Goal: Download file/media

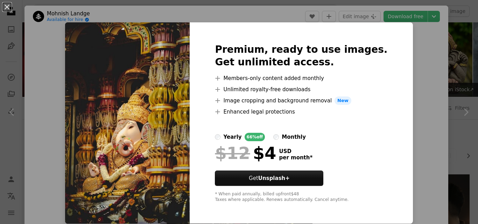
scroll to position [994, 0]
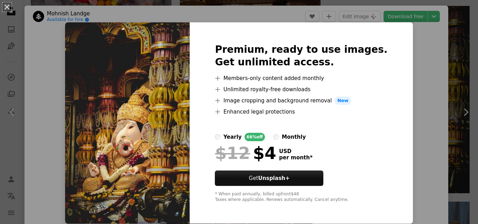
click at [407, 39] on div "An X shape Premium, ready to use images. Get unlimited access. A plus sign Memb…" at bounding box center [239, 112] width 478 height 224
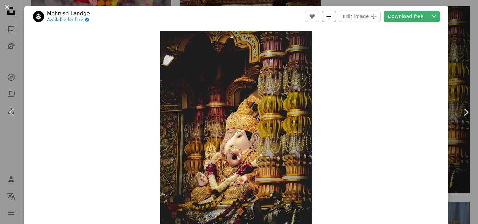
click at [332, 18] on icon "A plus sign" at bounding box center [329, 17] width 6 height 6
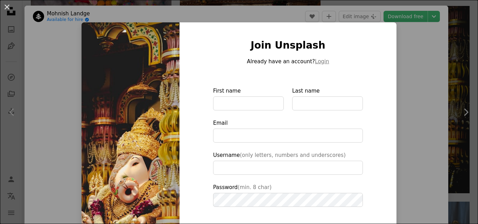
click at [415, 65] on div "An X shape Join Unsplash Already have an account? Login First name Last name Em…" at bounding box center [239, 112] width 478 height 224
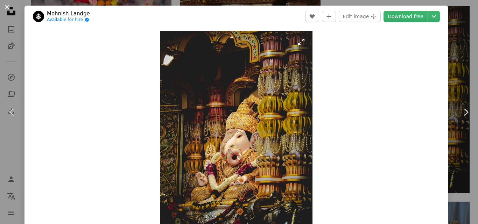
click at [164, 223] on img "Zoom in on this image" at bounding box center [236, 132] width 152 height 203
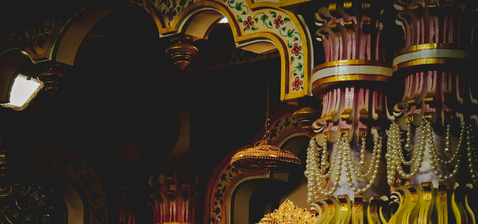
scroll to position [200, 0]
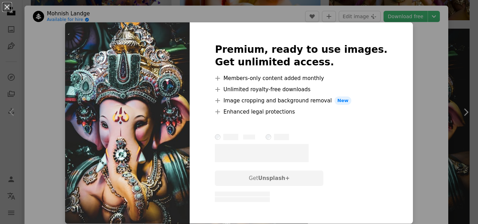
scroll to position [9, 0]
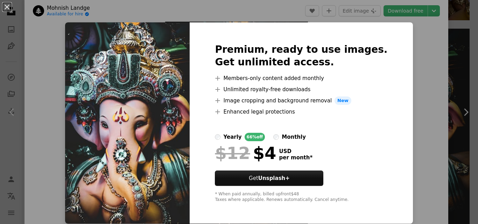
click at [412, 25] on div "An X shape Premium, ready to use images. Get unlimited access. A plus sign Memb…" at bounding box center [239, 112] width 478 height 224
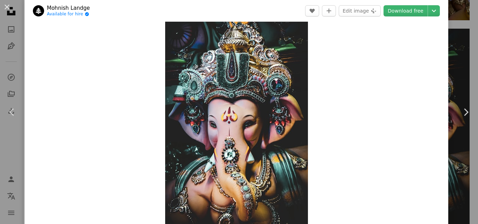
click at [412, 25] on div "Zoom in" at bounding box center [236, 123] width 424 height 210
click at [461, 106] on link "Chevron right" at bounding box center [466, 112] width 24 height 67
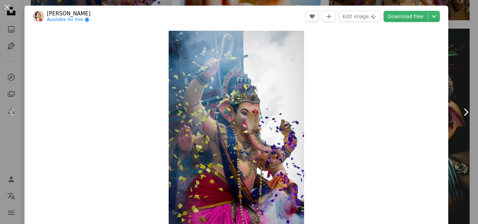
click at [461, 106] on link "Chevron right" at bounding box center [466, 112] width 24 height 67
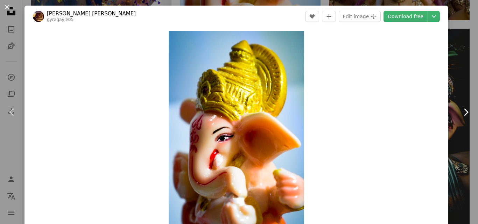
click at [461, 106] on link "Chevron right" at bounding box center [466, 112] width 24 height 67
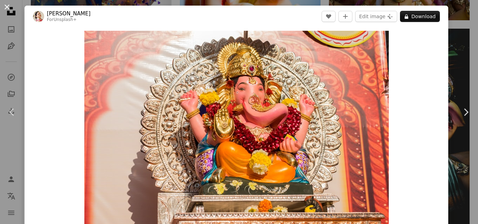
click at [6, 3] on button "An X shape" at bounding box center [7, 7] width 8 height 8
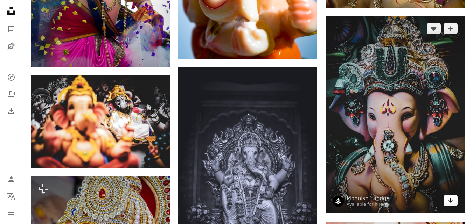
click at [446, 196] on link "Arrow pointing down" at bounding box center [450, 200] width 14 height 11
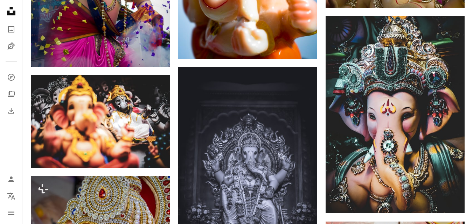
click at [471, 221] on div "Plus sign for Unsplash+ A heart A plus sign Content Pixie For Unsplash+ A lock …" at bounding box center [247, 149] width 450 height 2488
click at [472, 222] on div "Plus sign for Unsplash+ A heart A plus sign Content Pixie For Unsplash+ A lock …" at bounding box center [247, 149] width 450 height 2488
